Goal: Task Accomplishment & Management: Manage account settings

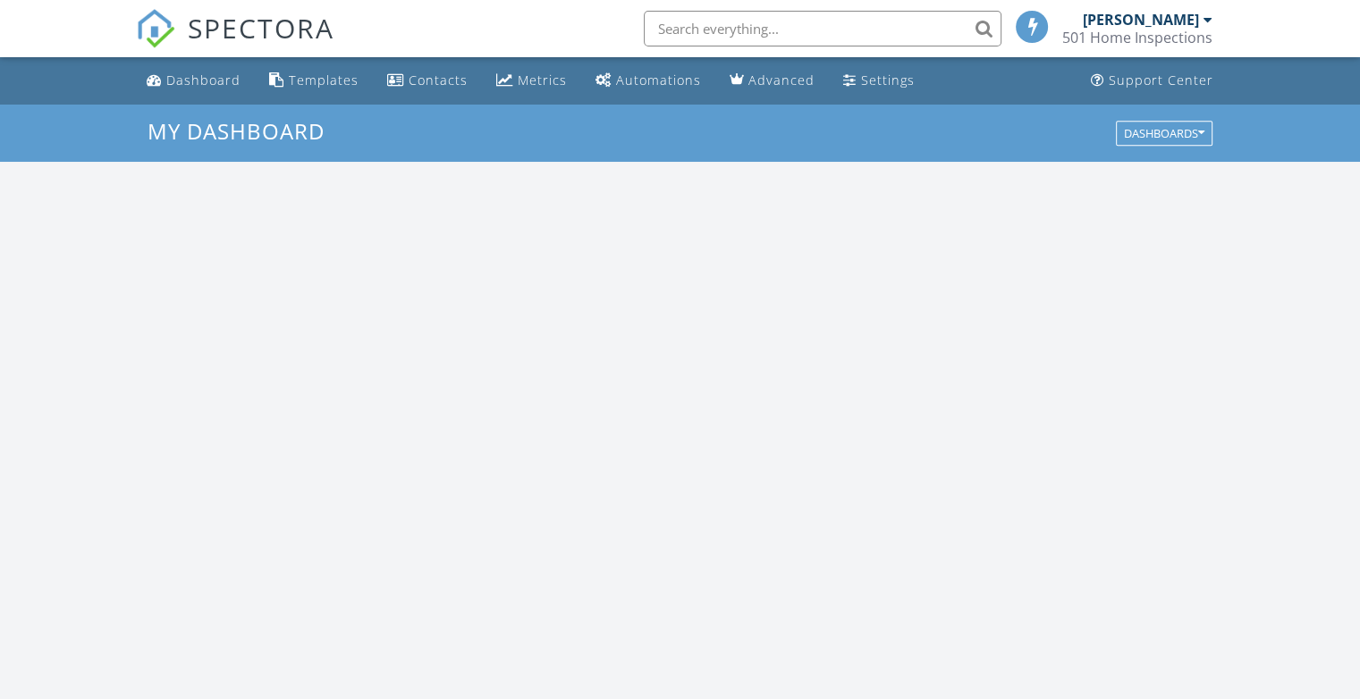
scroll to position [1656, 1388]
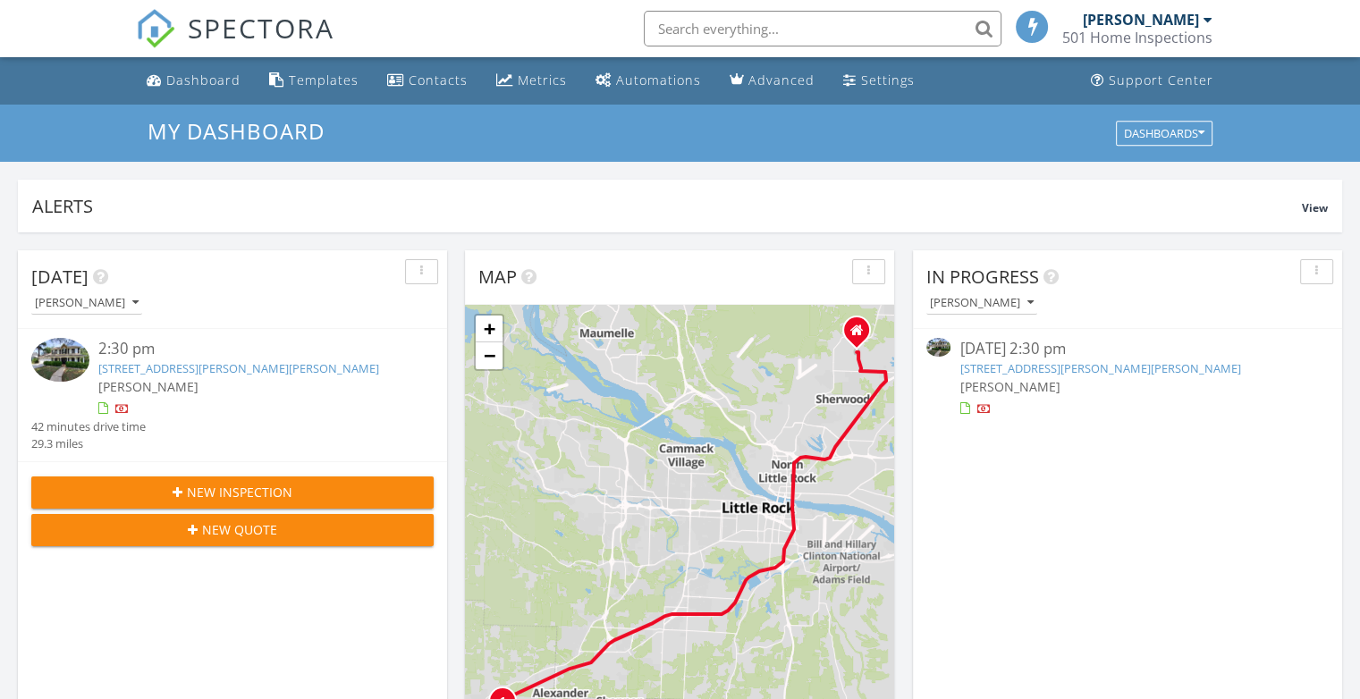
click at [172, 365] on link "607 Holly Lynn Dr, Bryant, AR 72022" at bounding box center [238, 368] width 281 height 16
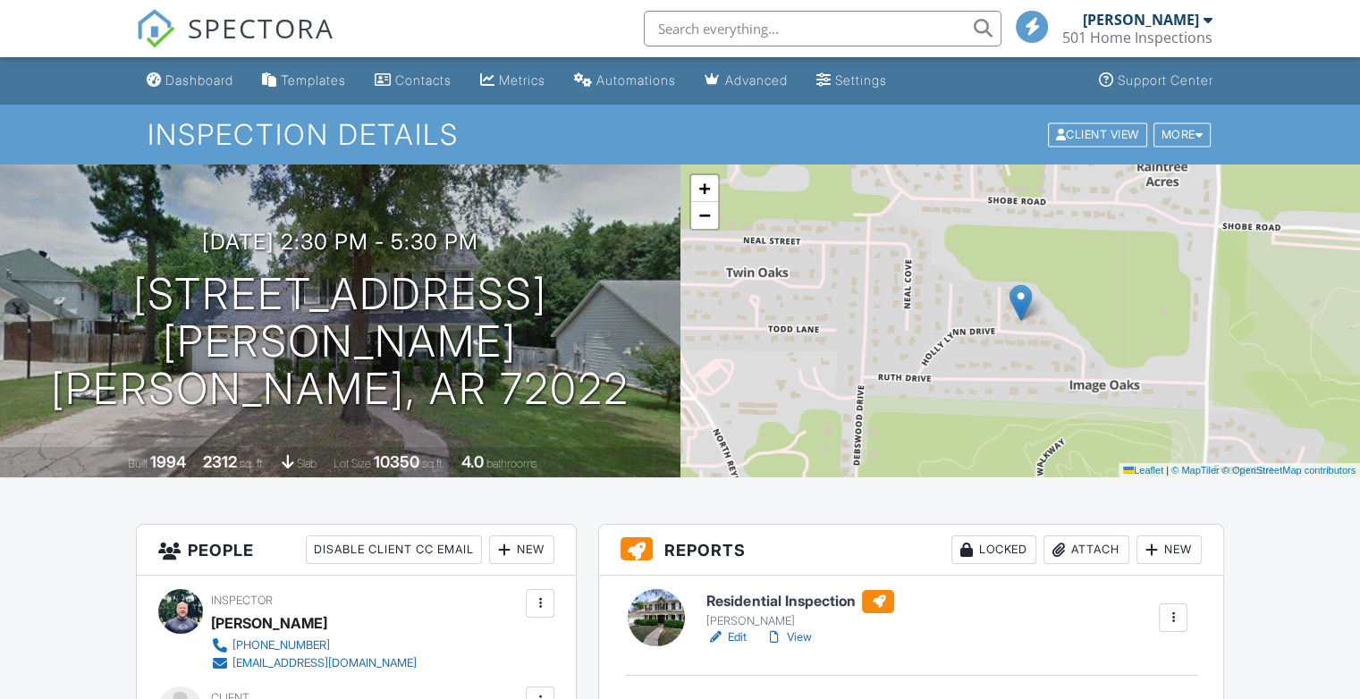
click at [736, 641] on link "Edit" at bounding box center [727, 638] width 40 height 18
